Goal: Information Seeking & Learning: Learn about a topic

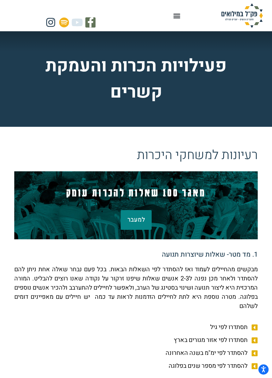
scroll to position [66, 0]
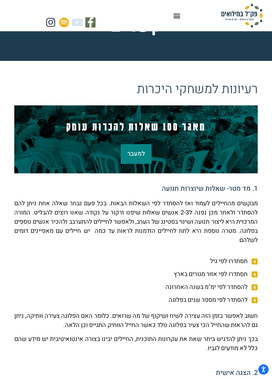
click at [255, 273] on icon at bounding box center [253, 274] width 8 height 7
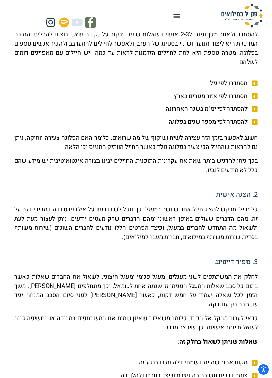
scroll to position [250, 0]
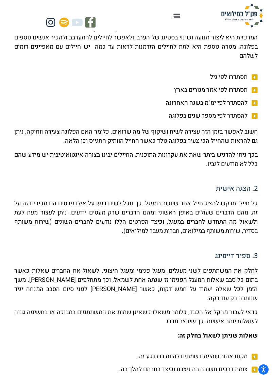
click at [243, 352] on span "מקום אהוב שהייתם שמחים להיות בו ברגע זה." at bounding box center [193, 356] width 112 height 9
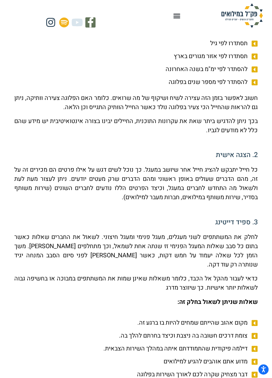
scroll to position [287, 0]
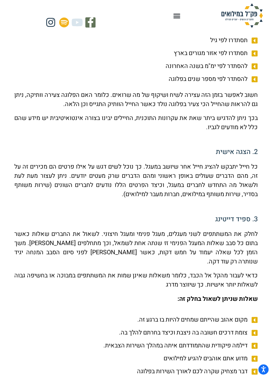
click at [249, 354] on li "מדוע אתם אוהבים להגיע למילואים" at bounding box center [135, 359] width 243 height 11
click at [254, 342] on icon at bounding box center [253, 345] width 8 height 7
click at [248, 367] on span "דבר מצחיק שקרה לכם לאורך השירות בפלוגה" at bounding box center [193, 371] width 112 height 9
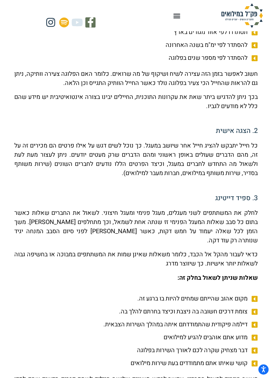
scroll to position [332, 0]
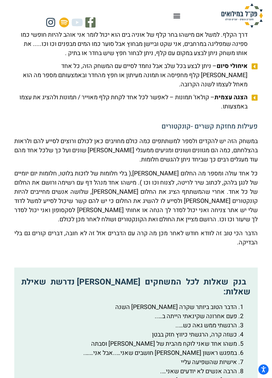
scroll to position [1130, 0]
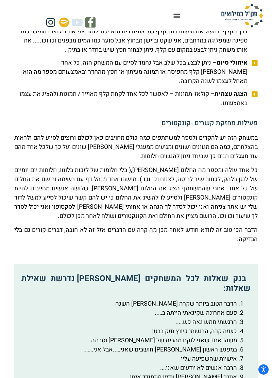
click at [235, 299] on li "הדבר הטוב ביותר שקרה [PERSON_NAME] השנה" at bounding box center [128, 303] width 215 height 9
click at [235, 317] on li "הרגשתי ממש גאה כש….." at bounding box center [128, 321] width 215 height 9
click at [219, 345] on li "במפגש ראשון [PERSON_NAME] חושבים שאני…..אבל אני……." at bounding box center [128, 349] width 215 height 9
click at [231, 326] on li "כשזה קרה, הרגשתי כיווץ חזק בבטן" at bounding box center [128, 330] width 215 height 9
click at [215, 345] on li "במפגש ראשון [PERSON_NAME] חושבים שאני…..אבל אני……." at bounding box center [128, 349] width 215 height 9
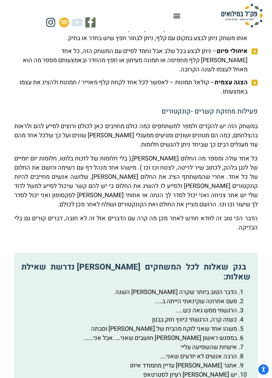
scroll to position [1142, 0]
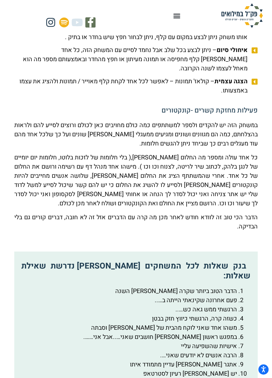
click at [228, 314] on li "כשזה קרה, הרגשתי כיווץ חזק בבטן" at bounding box center [128, 318] width 215 height 9
click at [218, 332] on li "במפגש ראשון [PERSON_NAME] חושבים שאני…..אבל אני……." at bounding box center [128, 336] width 215 height 9
click at [229, 323] on li "משהו אחד שאני לוקח מהבית של [PERSON_NAME] וסבתה" at bounding box center [128, 327] width 215 height 9
click at [219, 332] on li "במפגש ראשון [PERSON_NAME] חושבים שאני…..אבל אני……." at bounding box center [128, 336] width 215 height 9
click at [236, 314] on li "כשזה קרה, הרגשתי כיווץ חזק בבטן" at bounding box center [128, 318] width 215 height 9
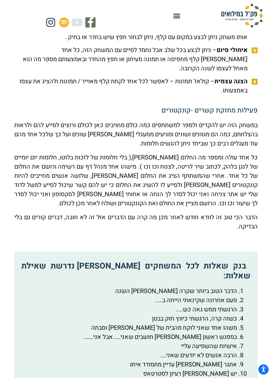
click at [220, 332] on li "במפגש ראשון [PERSON_NAME] חושבים שאני…..אבל אני……." at bounding box center [128, 336] width 215 height 9
click at [207, 360] on li "אתגר [PERSON_NAME] עדיין מתמודד איתו" at bounding box center [128, 364] width 215 height 9
click at [229, 323] on li "משהו אחד שאני לוקח מהבית של [PERSON_NAME] וסבתה" at bounding box center [128, 327] width 215 height 9
click at [216, 332] on li "במפגש ראשון [PERSON_NAME] חושבים שאני…..אבל אני……." at bounding box center [128, 336] width 215 height 9
click at [207, 332] on li "במפגש ראשון [PERSON_NAME] חושבים שאני…..אבל אני……." at bounding box center [128, 336] width 215 height 9
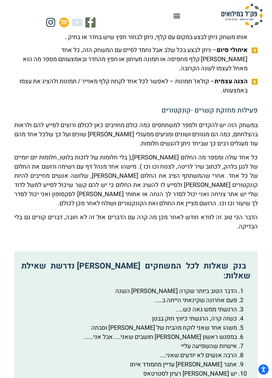
click at [220, 351] on li "הרבה אנשים לא יודעים שאני…." at bounding box center [128, 355] width 215 height 9
click at [217, 377] on li "דבר שקרה השנה ולא הייתי רוצה לחזור עליו" at bounding box center [128, 382] width 215 height 9
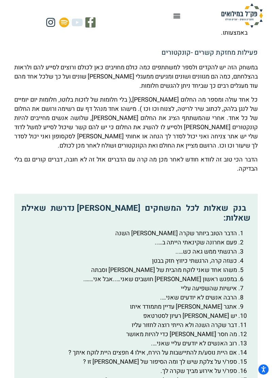
scroll to position [1200, 0]
click at [217, 348] on li "אם היית נוסע/ת להתיישבות על הירח, אילו 4 חפצים היית לוקח איתך ?" at bounding box center [128, 352] width 215 height 9
click at [213, 366] on li "ספר/י על אירוע מביך שקרה לך." at bounding box center [128, 370] width 215 height 9
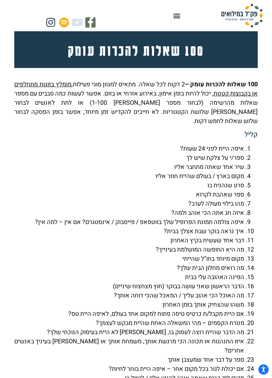
scroll to position [1729, 0]
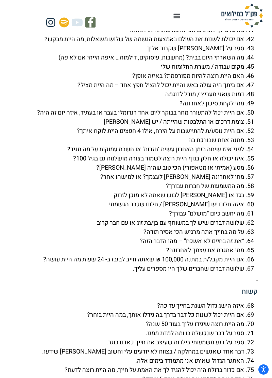
scroll to position [2186, 0]
